Goal: Task Accomplishment & Management: Manage account settings

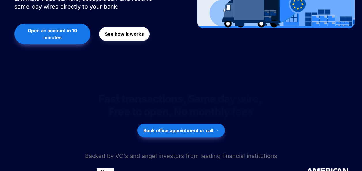
scroll to position [173, 0]
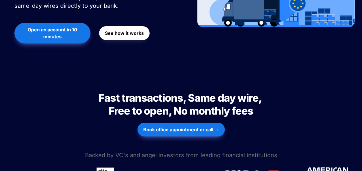
click at [170, 127] on strong "Book office appointment or call →" at bounding box center [181, 130] width 76 height 6
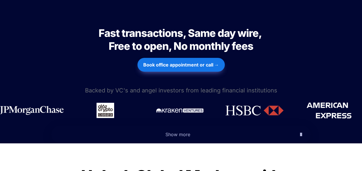
scroll to position [239, 0]
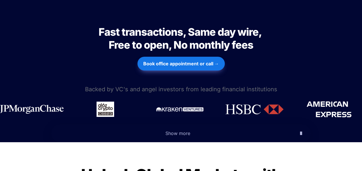
click at [291, 130] on icon "button" at bounding box center [301, 133] width 2 height 7
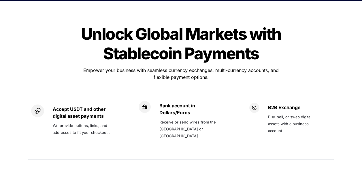
scroll to position [556, 0]
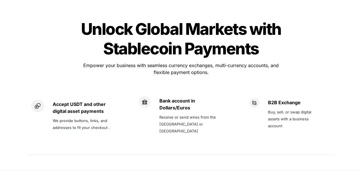
click at [78, 118] on span "We provide buttons, links, and addresses to fit your checkout ." at bounding box center [81, 124] width 57 height 12
drag, startPoint x: 78, startPoint y: 99, endPoint x: 80, endPoint y: 90, distance: 9.9
click at [80, 101] on strong "Accept USDT and other digital asset payments" at bounding box center [80, 107] width 54 height 13
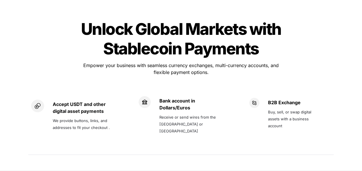
click at [80, 101] on strong "Accept USDT and other digital asset payments" at bounding box center [80, 107] width 54 height 13
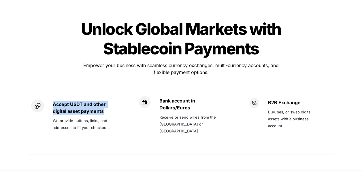
click at [80, 101] on strong "Accept USDT and other digital asset payments" at bounding box center [80, 107] width 54 height 13
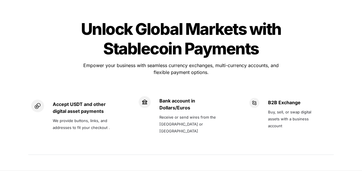
click at [85, 118] on span "We provide buttons, links, and addresses to fit your checkout ." at bounding box center [81, 124] width 57 height 12
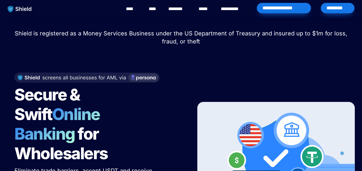
scroll to position [0, 0]
click at [291, 11] on div "*********" at bounding box center [338, 8] width 34 height 10
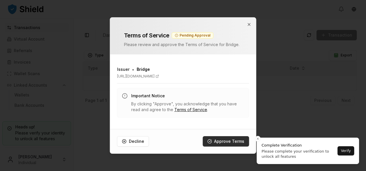
click at [234, 145] on button "Approve Terms" at bounding box center [226, 141] width 46 height 10
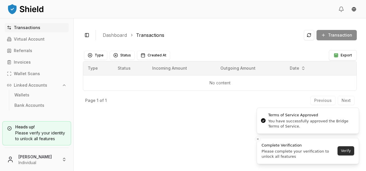
click at [346, 153] on button "Verify" at bounding box center [346, 150] width 17 height 9
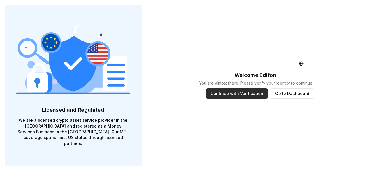
click at [243, 95] on button "Continue with Verification" at bounding box center [237, 93] width 62 height 10
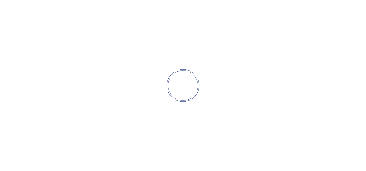
click at [185, 86] on icon at bounding box center [183, 85] width 33 height 33
click at [181, 96] on icon at bounding box center [183, 85] width 33 height 33
click at [180, 100] on icon at bounding box center [183, 85] width 33 height 33
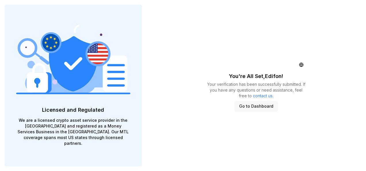
click at [267, 109] on button "Go to Dashboard" at bounding box center [256, 106] width 43 height 10
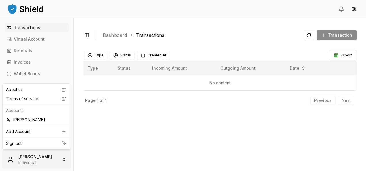
click at [64, 161] on html "Transactions Virtual Account Referrals Invoices Wallet Scans Linked Accounts Wa…" at bounding box center [183, 85] width 366 height 171
click at [100, 149] on html "Transactions Virtual Account Referrals Invoices Wallet Scans Linked Accounts Wa…" at bounding box center [183, 85] width 366 height 171
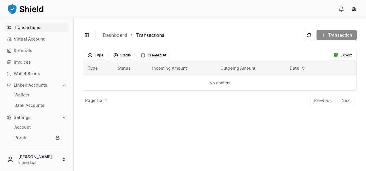
scroll to position [12, 0]
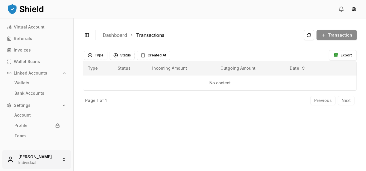
click at [9, 161] on html "Transactions Virtual Account Referrals Invoices Wallet Scans Linked Accounts Wa…" at bounding box center [183, 85] width 366 height 171
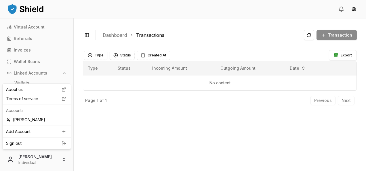
click at [94, 134] on html "Transactions Virtual Account Referrals Invoices Wallet Scans Linked Accounts Wa…" at bounding box center [183, 85] width 366 height 171
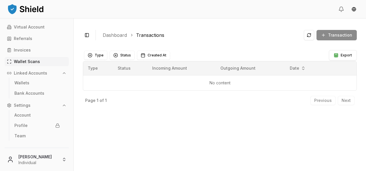
click at [31, 63] on p "Wallet Scans" at bounding box center [27, 62] width 26 height 4
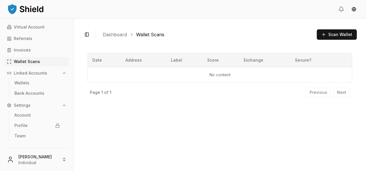
click at [62, 73] on icon "button" at bounding box center [64, 73] width 5 height 5
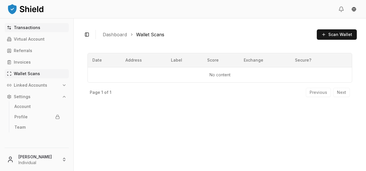
click at [25, 28] on p "Transactions" at bounding box center [27, 28] width 26 height 4
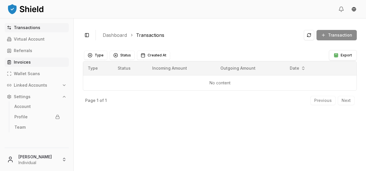
click at [22, 63] on p "Invoices" at bounding box center [22, 62] width 17 height 4
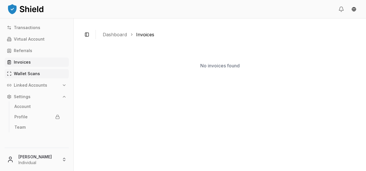
click at [30, 73] on p "Wallet Scans" at bounding box center [27, 74] width 26 height 4
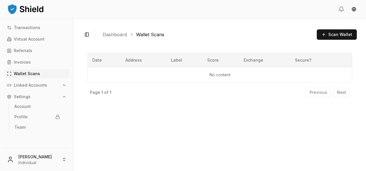
click at [64, 84] on icon "button" at bounding box center [64, 85] width 5 height 5
click at [33, 105] on p "Bank Accounts" at bounding box center [29, 105] width 30 height 4
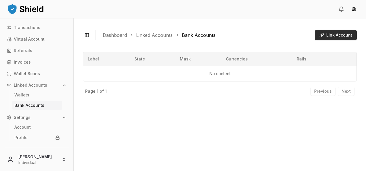
click at [347, 35] on span "Link Account" at bounding box center [340, 35] width 26 height 6
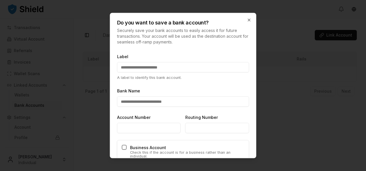
click at [189, 71] on input "Label" at bounding box center [183, 67] width 132 height 10
click at [176, 100] on div "Bank Name" at bounding box center [183, 97] width 132 height 20
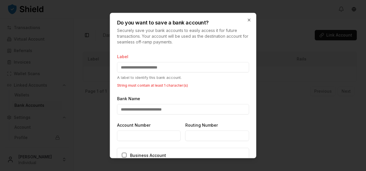
click at [174, 72] on input "Label" at bounding box center [183, 67] width 132 height 10
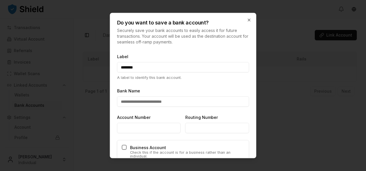
type input "********"
click at [247, 22] on icon "button" at bounding box center [249, 20] width 5 height 5
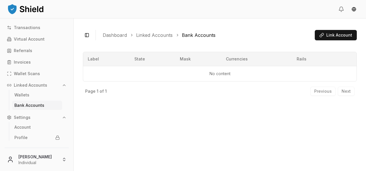
scroll to position [12, 0]
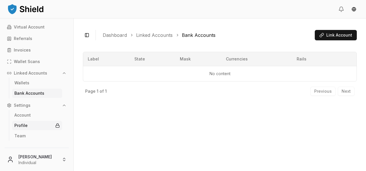
click at [26, 128] on link "Profile" at bounding box center [37, 125] width 50 height 9
click at [18, 135] on p "Team" at bounding box center [19, 136] width 11 height 4
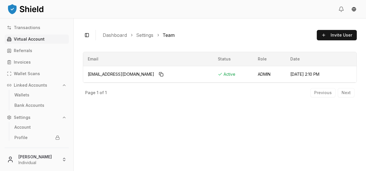
click at [33, 38] on p "Virtual Account" at bounding box center [29, 39] width 31 height 4
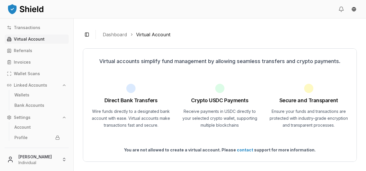
scroll to position [3, 0]
click at [132, 90] on div at bounding box center [130, 88] width 9 height 9
drag, startPoint x: 351, startPoint y: 67, endPoint x: 352, endPoint y: 112, distance: 44.9
click at [352, 112] on div "Virtual accounts simplify fund management by allowing seamless transfers and cr…" at bounding box center [220, 104] width 274 height 113
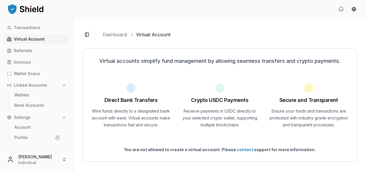
drag, startPoint x: 352, startPoint y: 112, endPoint x: 338, endPoint y: 140, distance: 31.4
click at [338, 140] on div "Virtual accounts simplify fund management by allowing seamless transfers and cr…" at bounding box center [220, 104] width 274 height 113
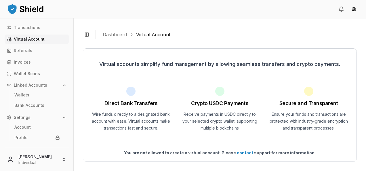
click at [112, 35] on link "Dashboard" at bounding box center [115, 34] width 24 height 7
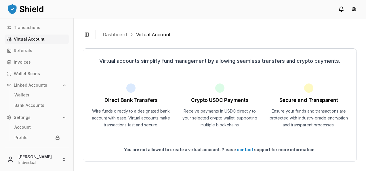
click at [342, 9] on icon at bounding box center [342, 9] width 6 height 6
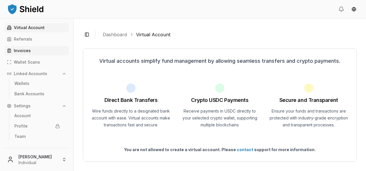
click at [31, 54] on link "Invoices" at bounding box center [37, 50] width 64 height 9
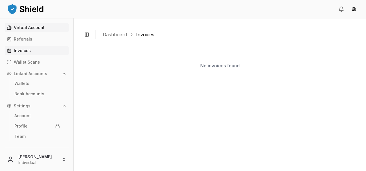
click at [38, 26] on p "Virtual Account" at bounding box center [29, 28] width 31 height 4
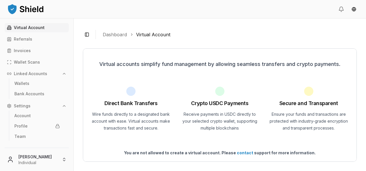
click at [110, 36] on link "Dashboard" at bounding box center [115, 34] width 24 height 7
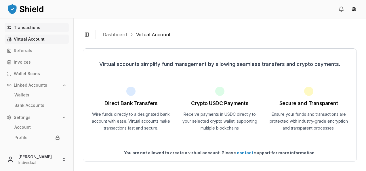
click at [46, 30] on link "Transactions" at bounding box center [37, 27] width 64 height 9
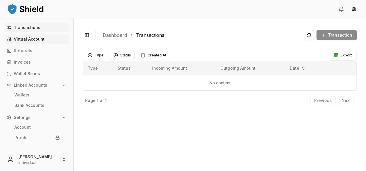
click at [39, 39] on p "Virtual Account" at bounding box center [29, 39] width 31 height 4
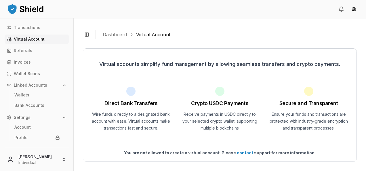
scroll to position [3, 0]
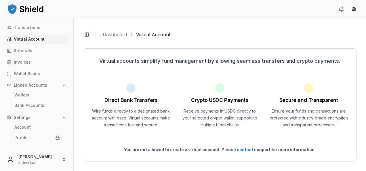
click at [240, 150] on link "contact" at bounding box center [245, 149] width 16 height 5
click at [281, 84] on div "Secure and Transparent Ensure your funds and transactions are protected with in…" at bounding box center [309, 106] width 82 height 45
click at [35, 9] on img at bounding box center [25, 9] width 37 height 12
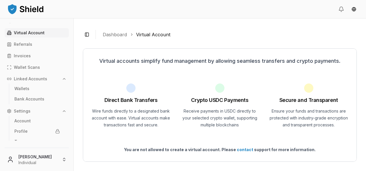
scroll to position [12, 0]
